Goal: Find specific page/section: Find specific page/section

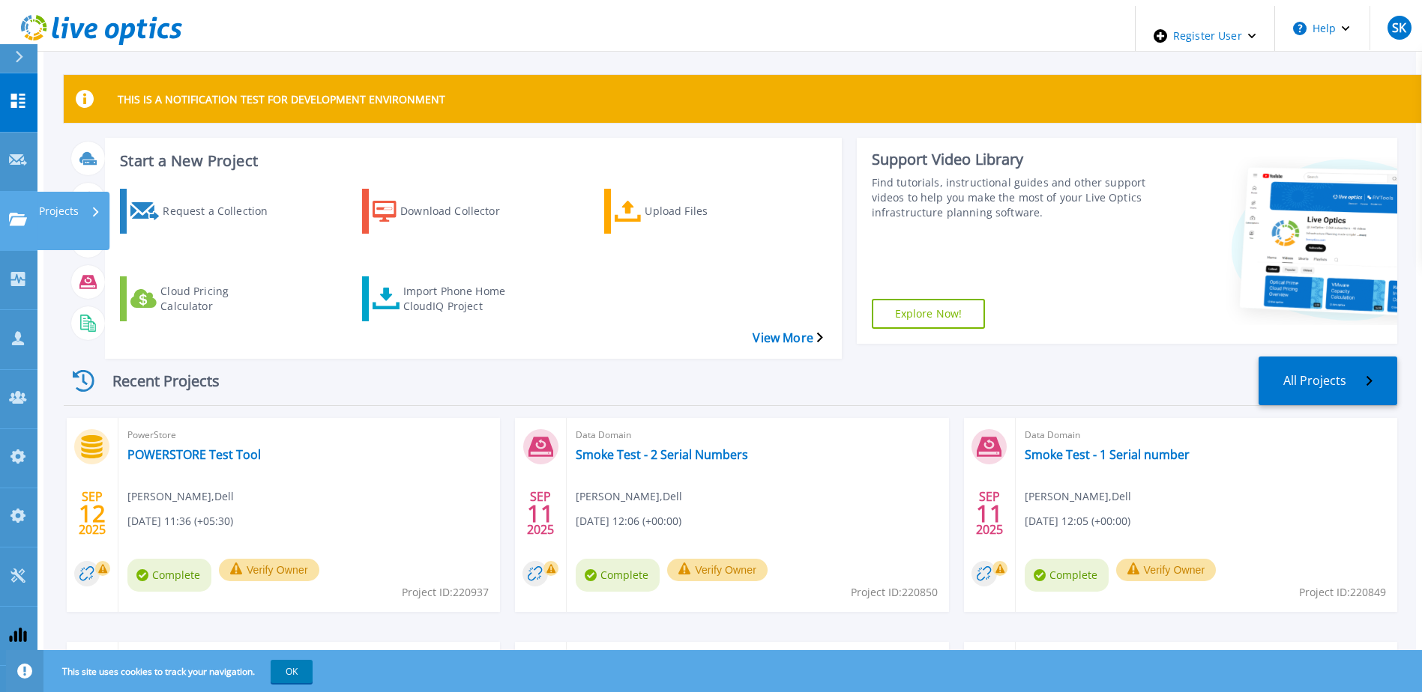
click at [1, 192] on link "Projects Projects" at bounding box center [18, 221] width 37 height 59
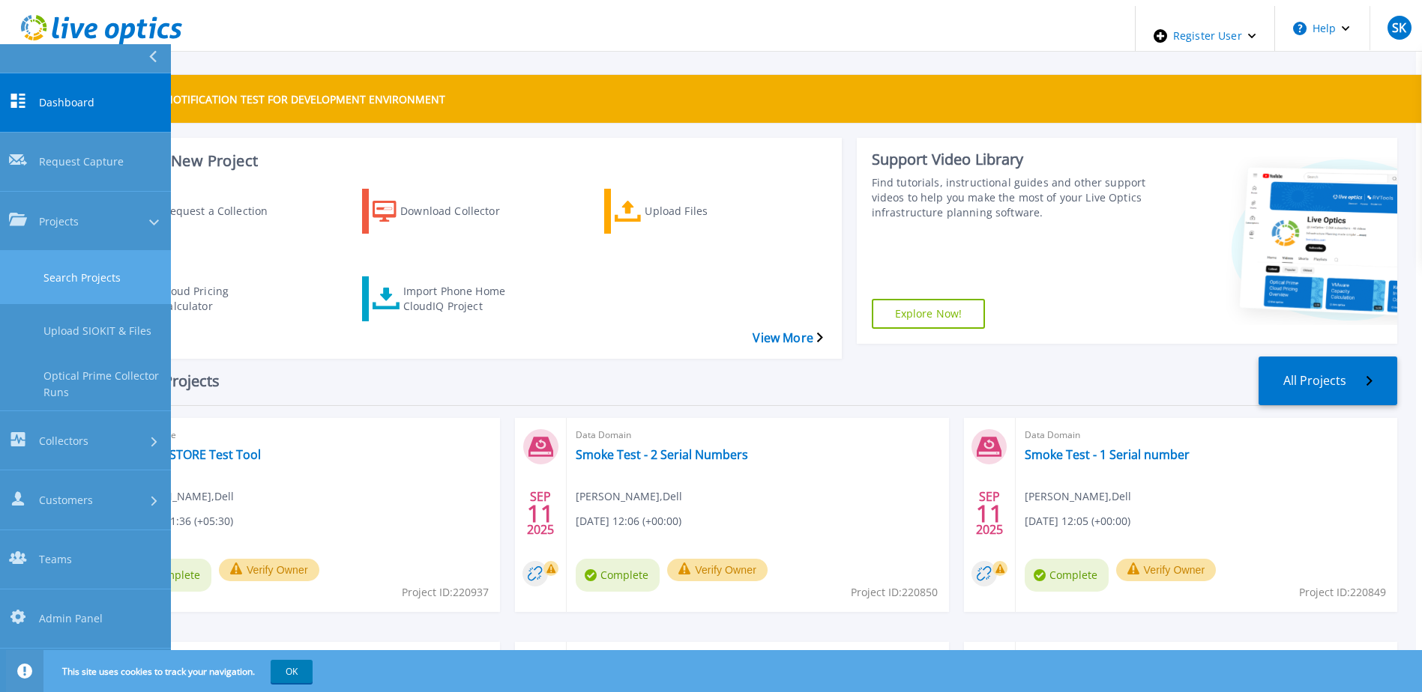
click at [68, 251] on link "Search Projects" at bounding box center [85, 277] width 171 height 53
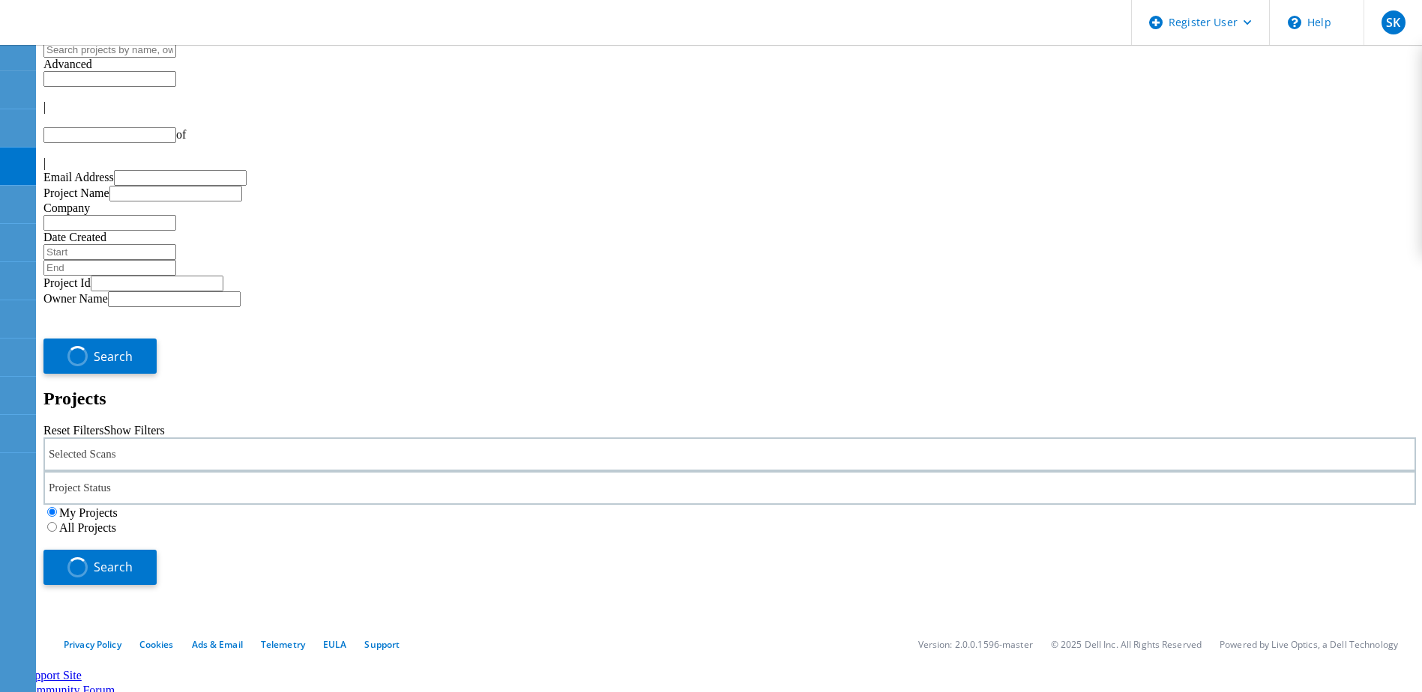
type input "1"
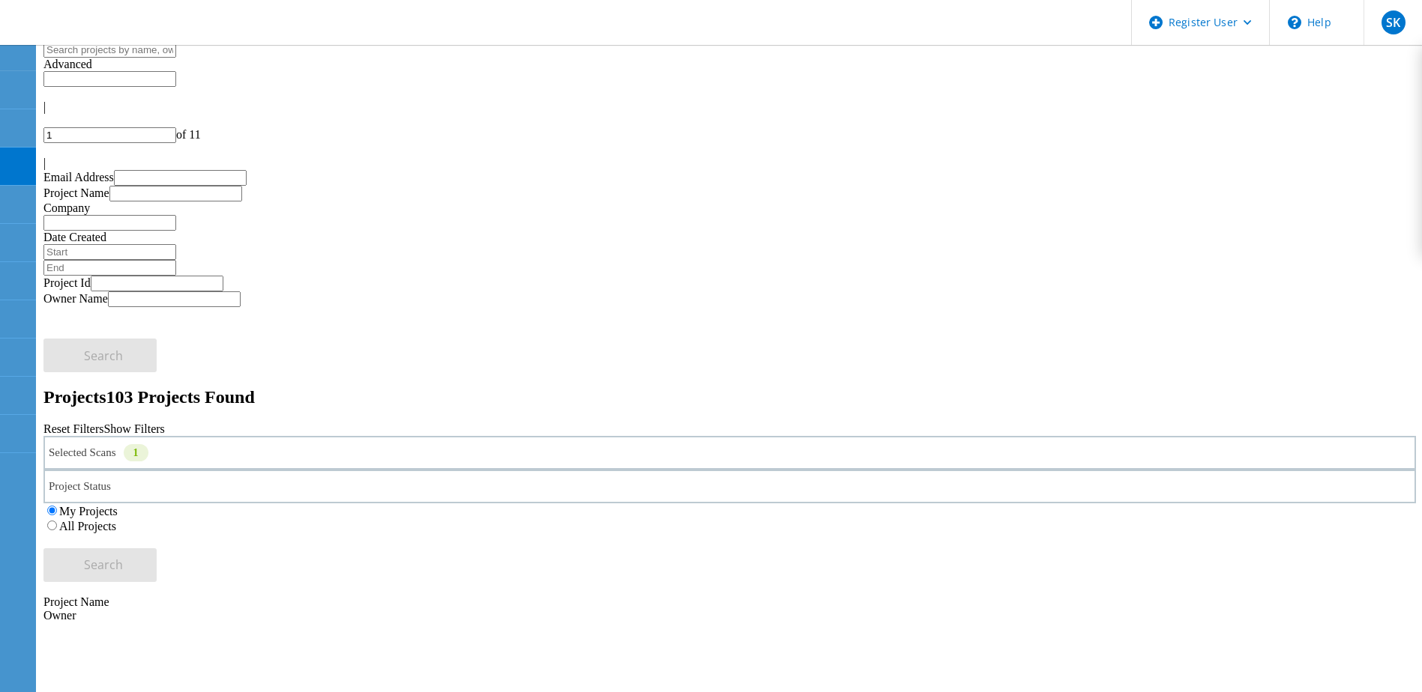
click at [312, 436] on div "Selected Scans 1" at bounding box center [729, 453] width 1372 height 34
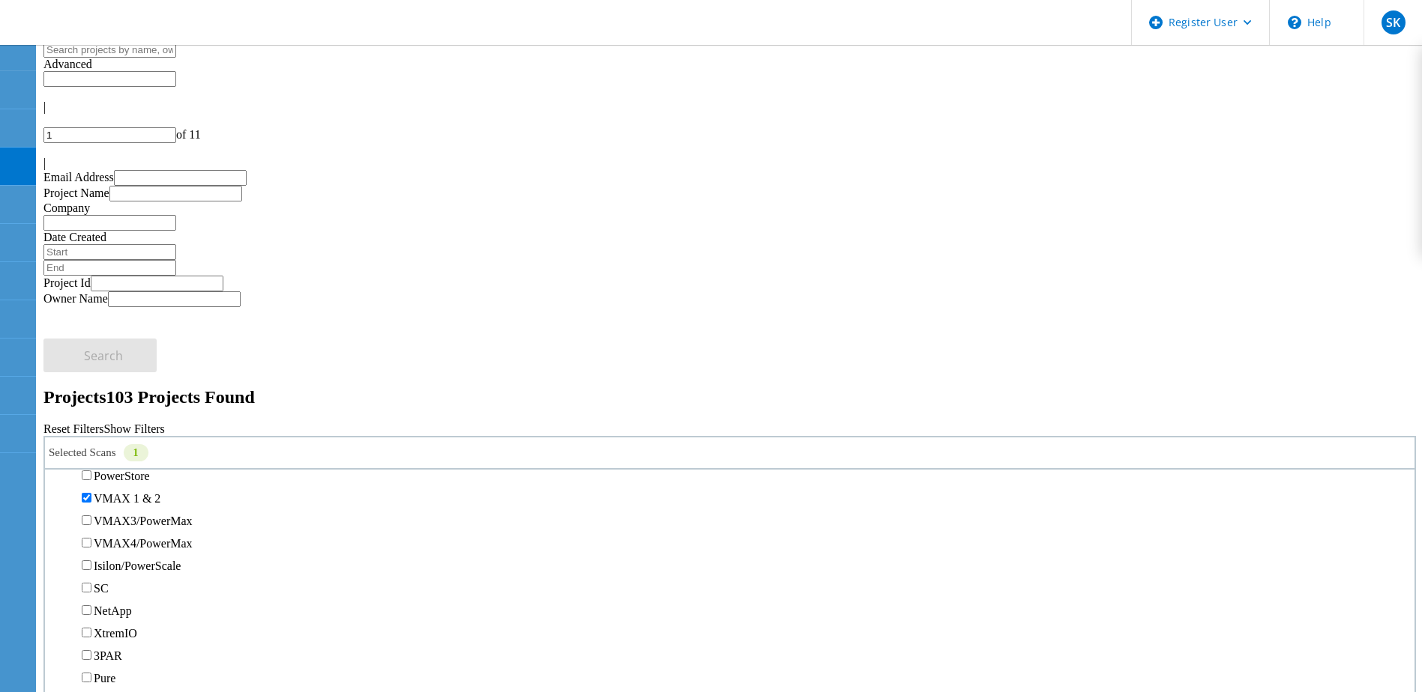
scroll to position [375, 0]
click at [142, 450] on label "VMAX 1 & 2" at bounding box center [127, 456] width 67 height 13
click at [91, 450] on input "VMAX 1 & 2" at bounding box center [87, 455] width 10 height 10
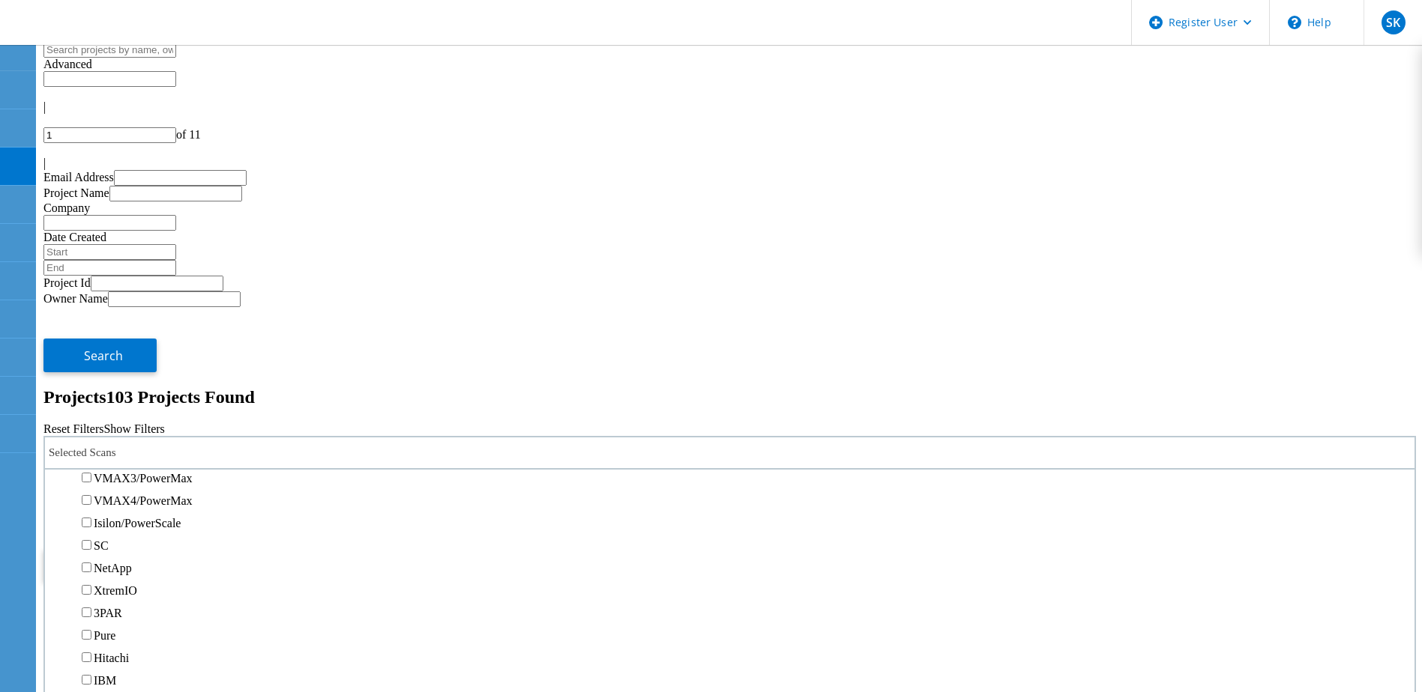
click at [150, 427] on label "PowerStore" at bounding box center [122, 433] width 56 height 13
click at [91, 428] on input "PowerStore" at bounding box center [87, 433] width 10 height 10
click at [123, 557] on span "Search" at bounding box center [103, 565] width 39 height 16
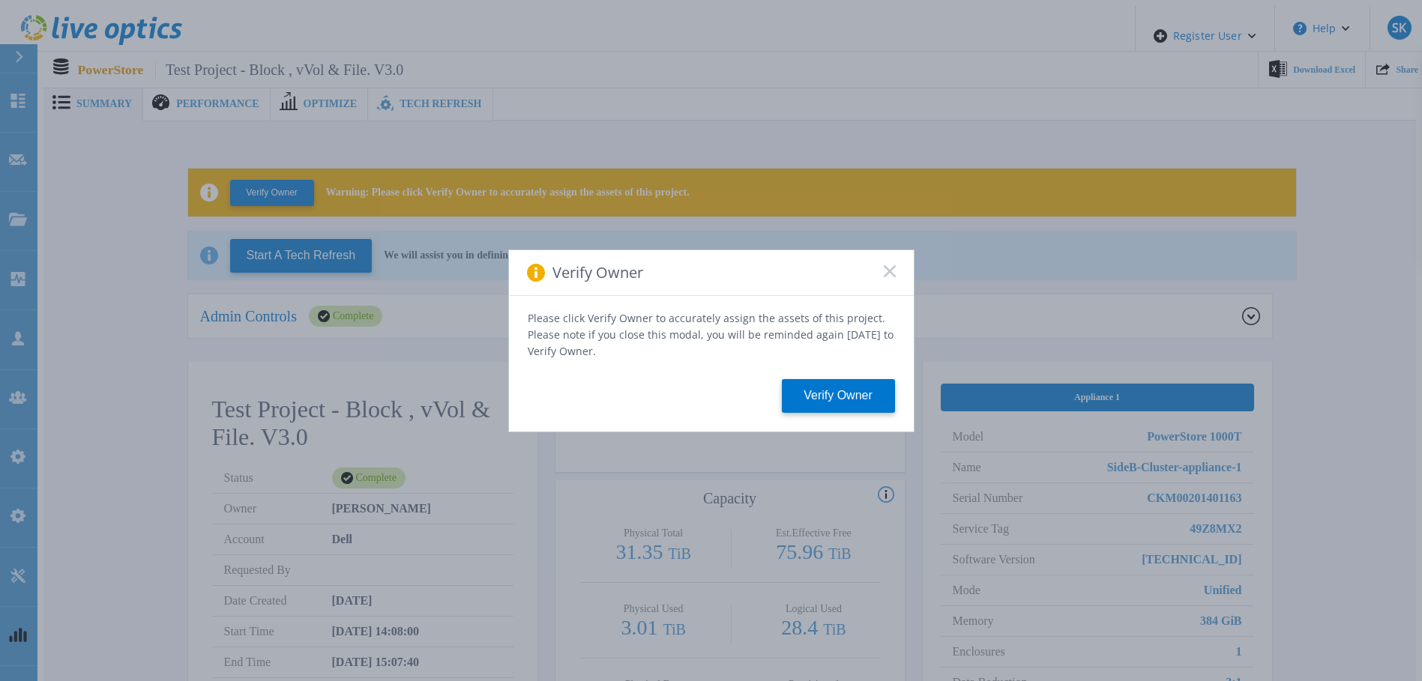
click at [887, 277] on rect at bounding box center [889, 271] width 13 height 13
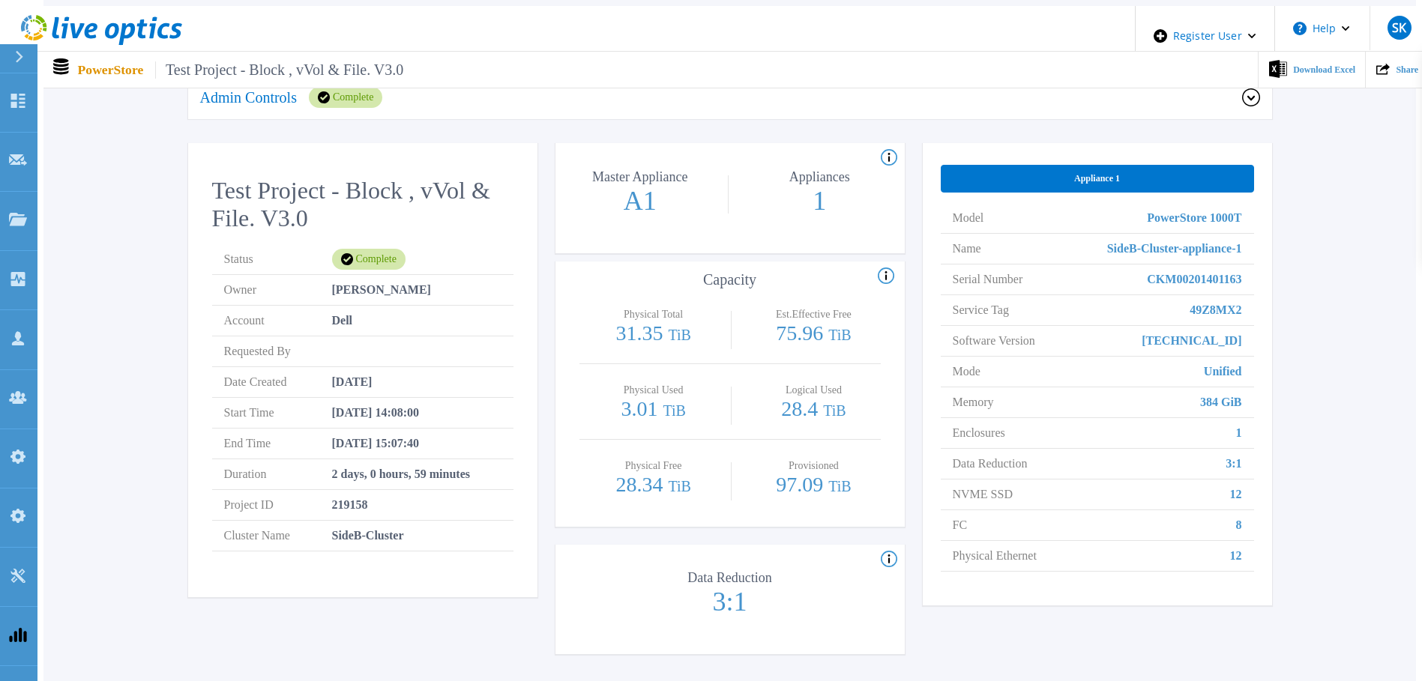
scroll to position [225, 0]
